Goal: Task Accomplishment & Management: Complete application form

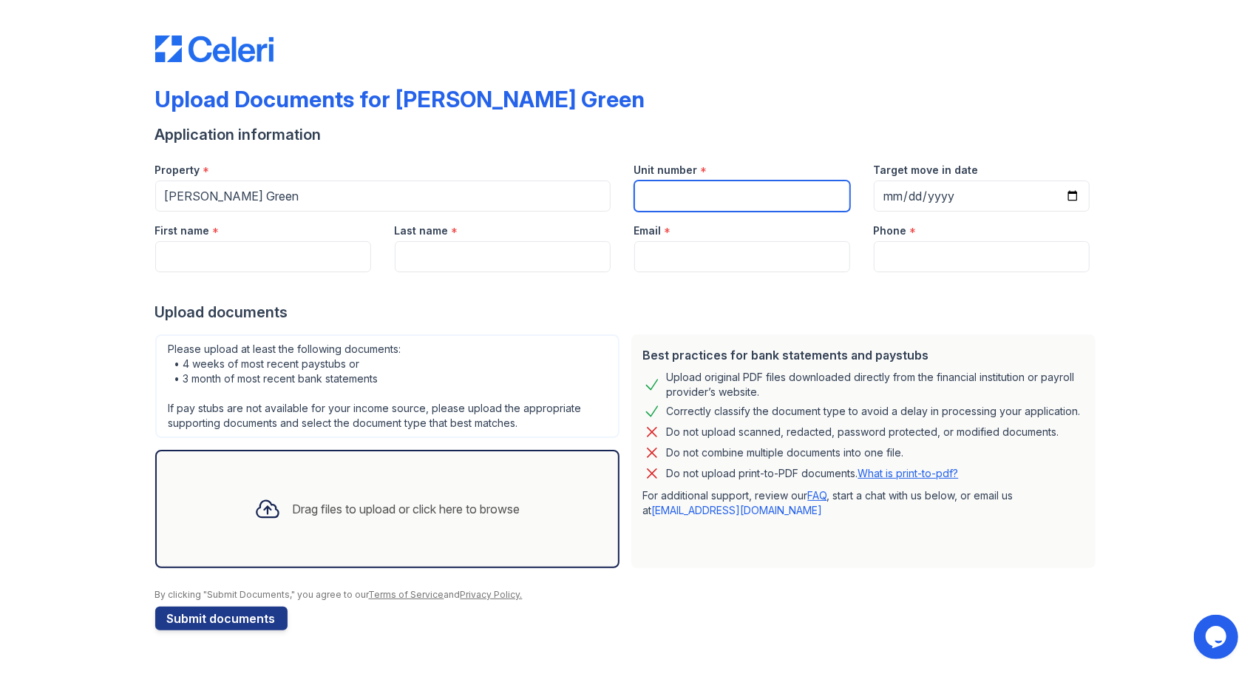
click at [709, 188] on input "Unit number" at bounding box center [742, 195] width 216 height 31
type input "358"
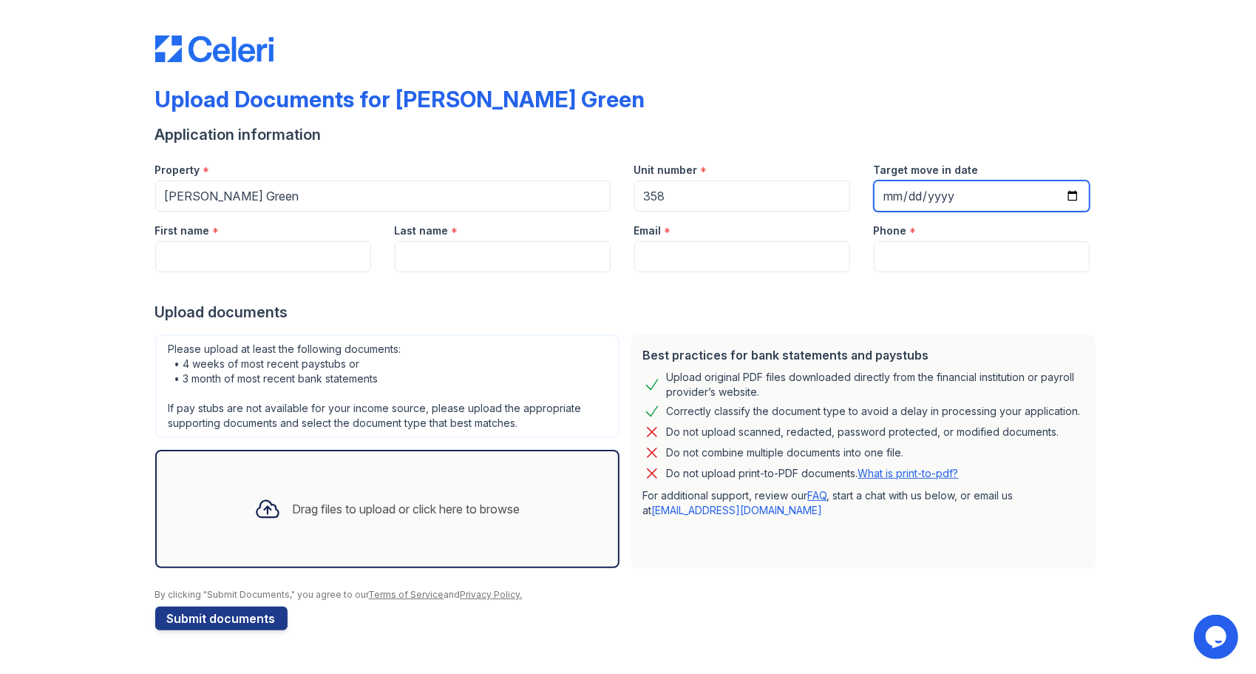
click at [1074, 192] on input "Target move in date" at bounding box center [982, 195] width 216 height 31
type input "[DATE]"
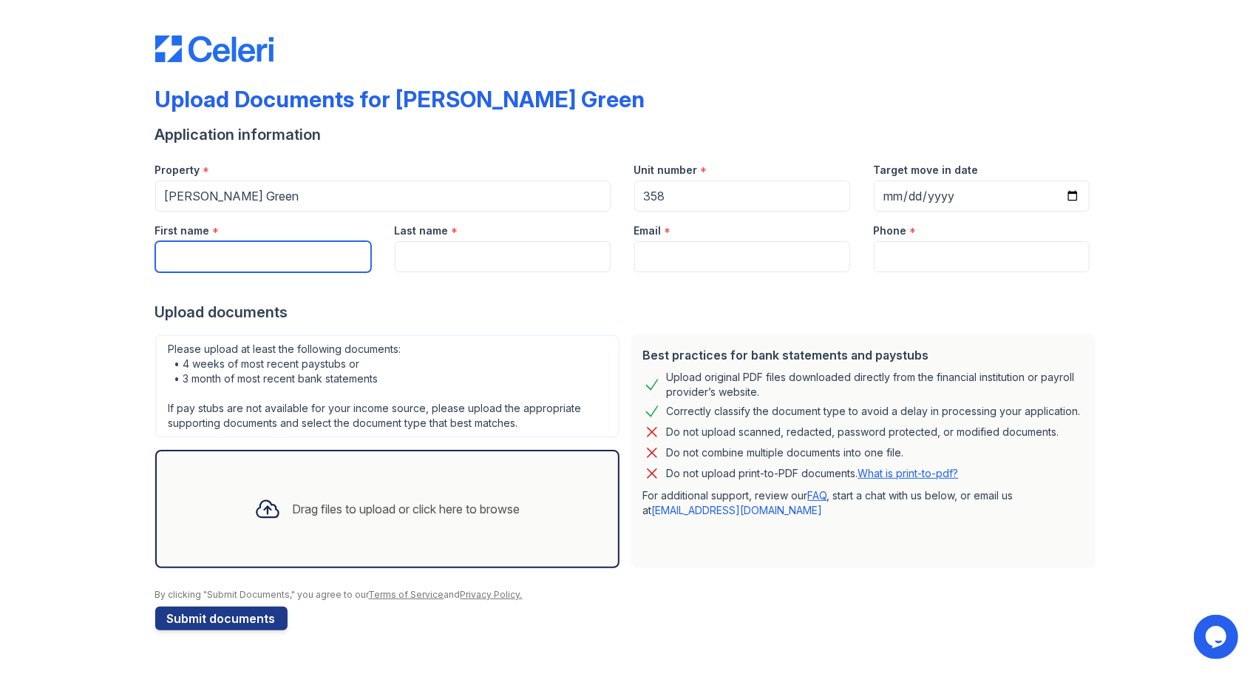
click at [281, 259] on input "First name" at bounding box center [263, 256] width 216 height 31
type input "[PERSON_NAME]"
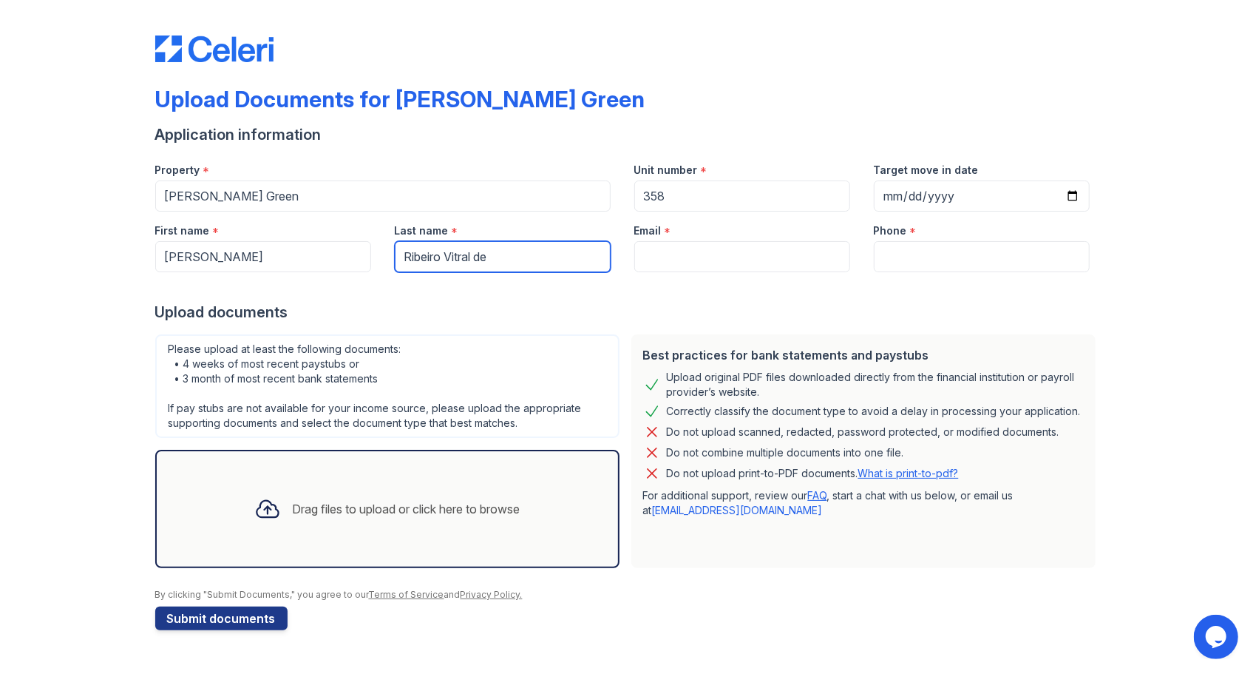
type input "[PERSON_NAME] Vitral [PERSON_NAME]"
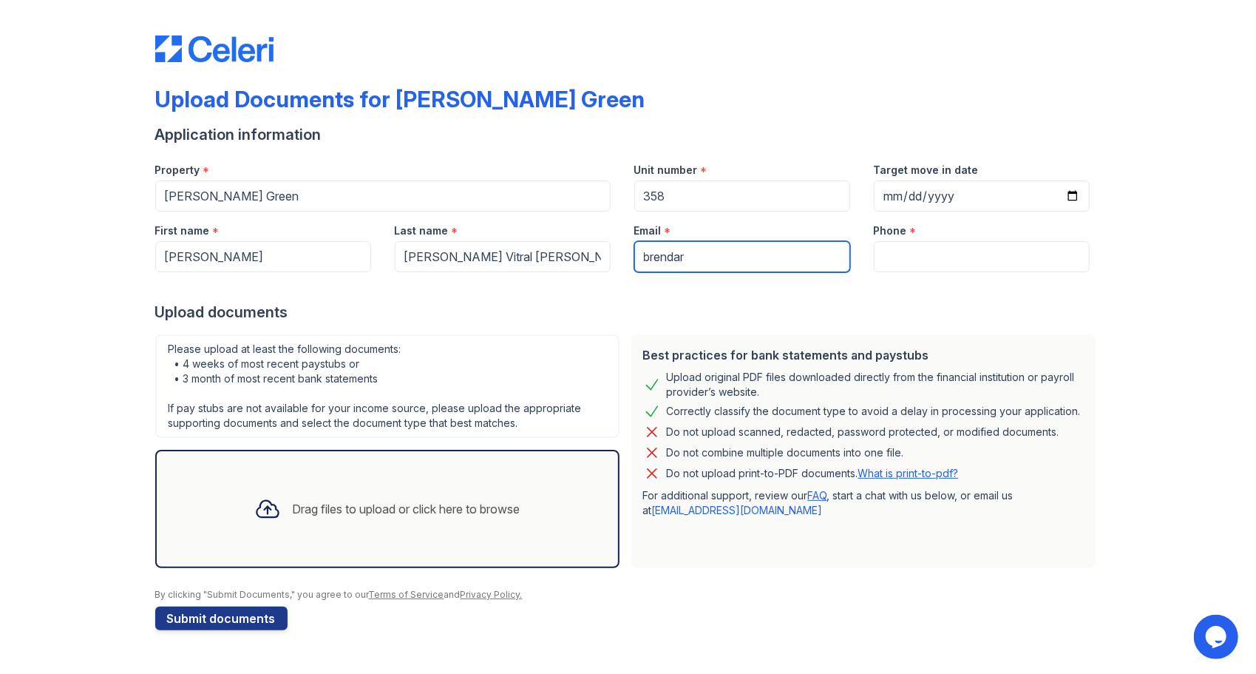
type input "[EMAIL_ADDRESS][DOMAIN_NAME]"
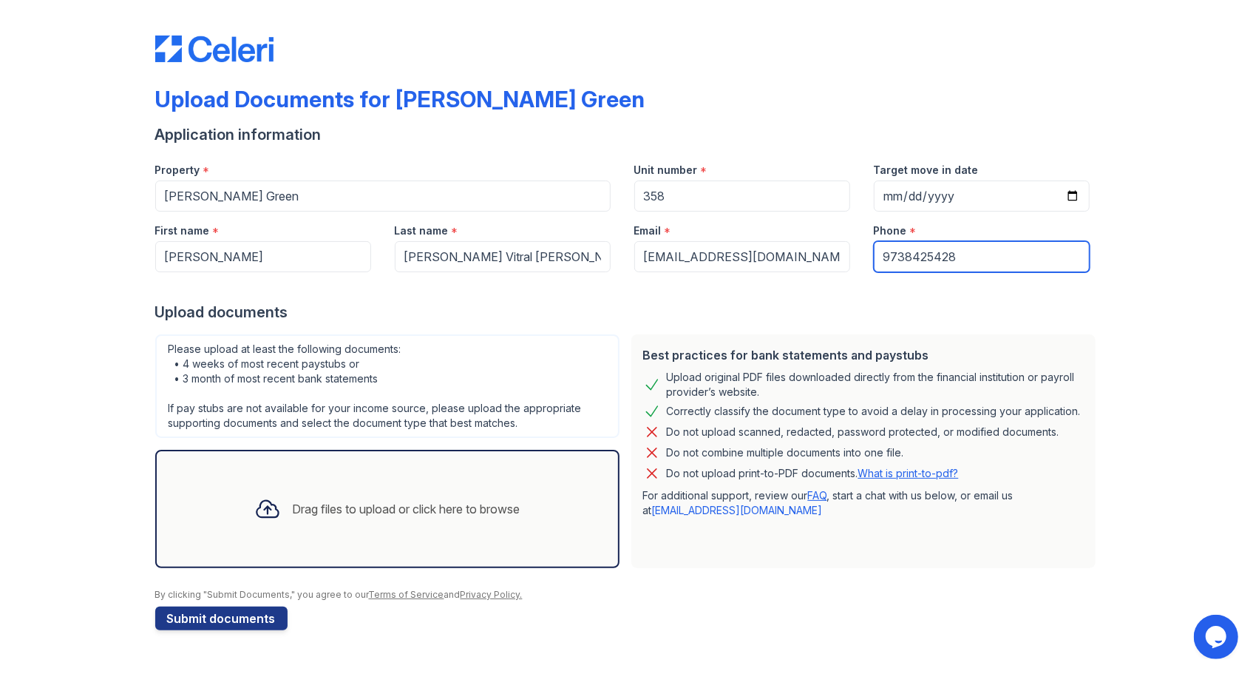
drag, startPoint x: 973, startPoint y: 250, endPoint x: 800, endPoint y: 258, distance: 173.2
click at [800, 258] on div "First name * [PERSON_NAME] Last name * [PERSON_NAME] Vitral [PERSON_NAME] Email…" at bounding box center [622, 241] width 958 height 61
type input "9173559044"
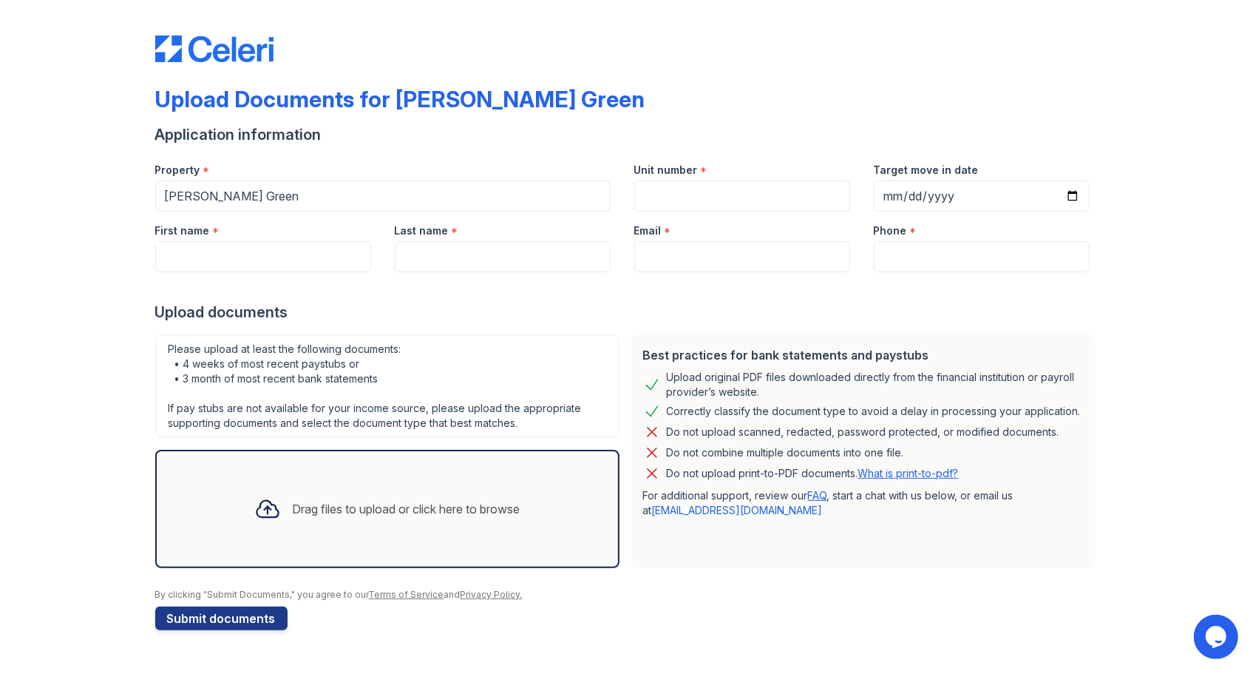
click at [896, 473] on link "What is print-to-pdf?" at bounding box center [909, 473] width 101 height 13
